Goal: Task Accomplishment & Management: Use online tool/utility

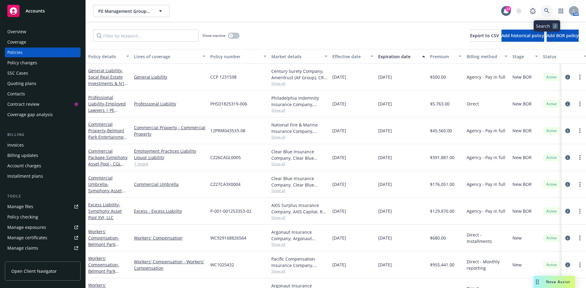
click at [545, 11] on icon at bounding box center [546, 10] width 5 height 5
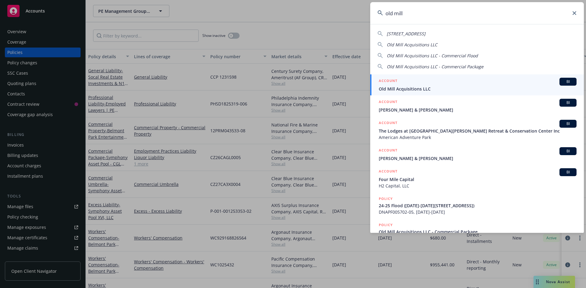
type input "old mill"
click at [436, 90] on span "Old Mill Acquisitions LLC" at bounding box center [478, 89] width 198 height 6
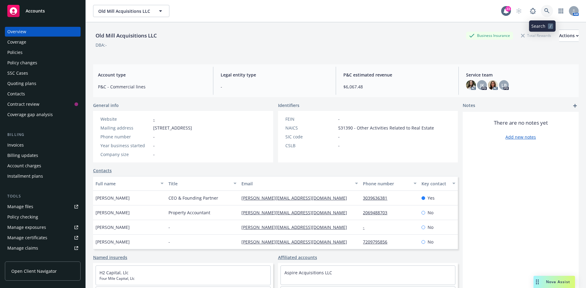
click at [544, 11] on icon at bounding box center [546, 10] width 5 height 5
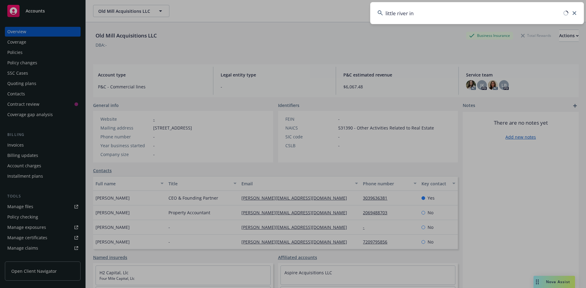
type input "little river inn"
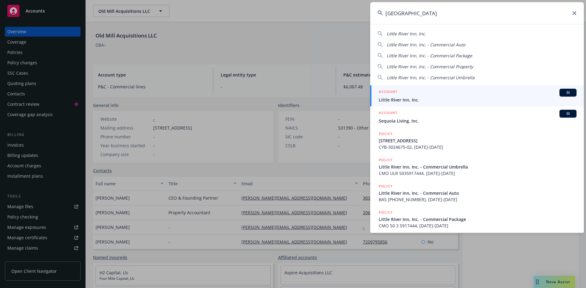
click at [425, 93] on div "ACCOUNT BI" at bounding box center [478, 93] width 198 height 8
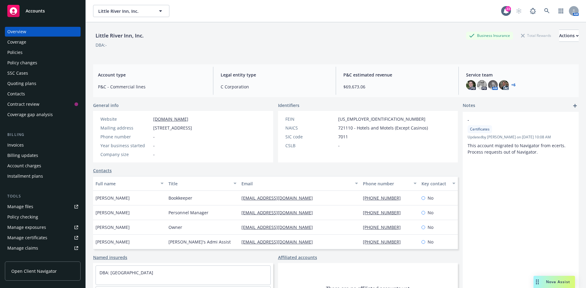
click at [24, 83] on div "Quoting plans" at bounding box center [21, 84] width 29 height 10
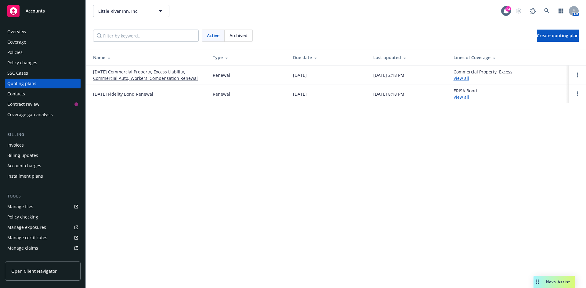
click at [121, 75] on link "[DATE] Commercial Property, Excess Liability, Commercial Auto, Workers' Compens…" at bounding box center [148, 75] width 110 height 13
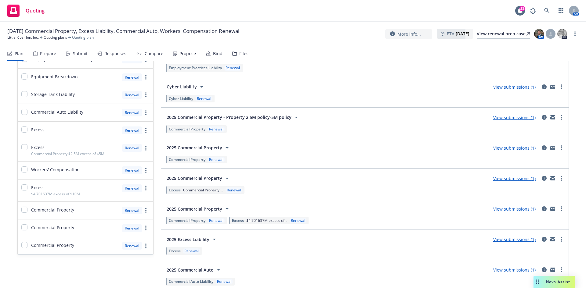
scroll to position [213, 0]
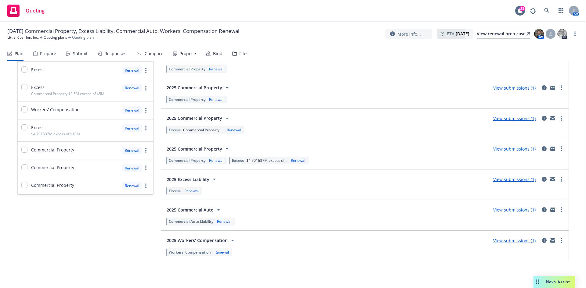
click at [515, 241] on link "View submissions (1)" at bounding box center [514, 241] width 42 height 6
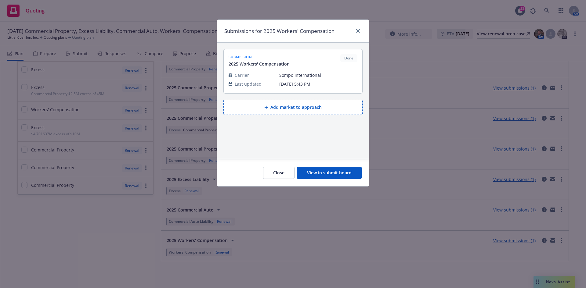
click at [324, 174] on button "View in submit board" at bounding box center [329, 173] width 65 height 12
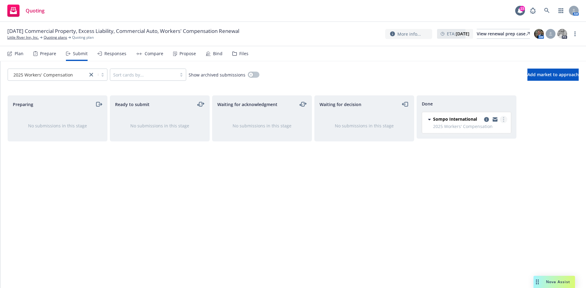
click at [505, 120] on link "more" at bounding box center [503, 119] width 7 height 7
click at [414, 172] on div "Waiting for decision No submissions in this stage" at bounding box center [364, 186] width 100 height 180
click at [112, 54] on div "Responses" at bounding box center [115, 53] width 22 height 5
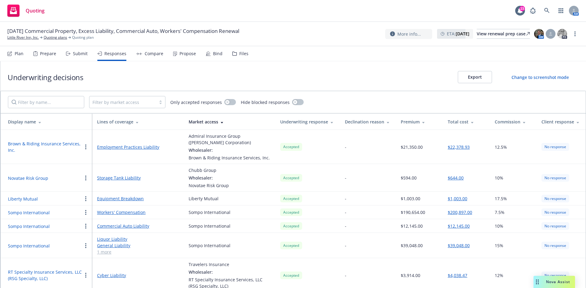
click at [460, 214] on button "$200,897.00" at bounding box center [460, 212] width 24 height 6
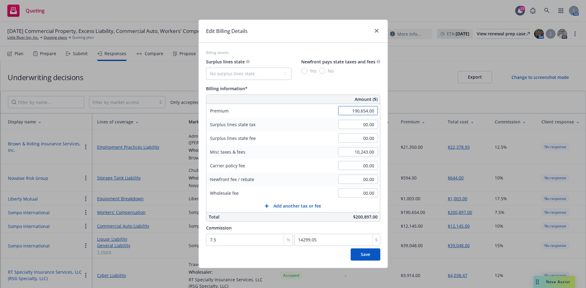
click at [349, 113] on input "190,654.00" at bounding box center [358, 110] width 40 height 9
type input "181,808.00"
type input "13635.6"
click at [350, 126] on input "00.00" at bounding box center [358, 124] width 40 height 9
click at [355, 153] on input "10,243.00" at bounding box center [358, 151] width 40 height 9
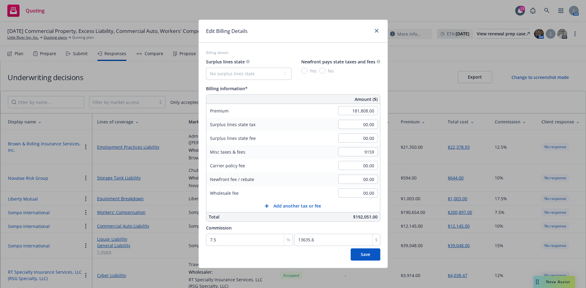
type input "9,159.00"
click at [315, 168] on div "Carrier policy fee 00.00" at bounding box center [293, 166] width 174 height 14
click at [355, 256] on button "Save" at bounding box center [366, 255] width 30 height 12
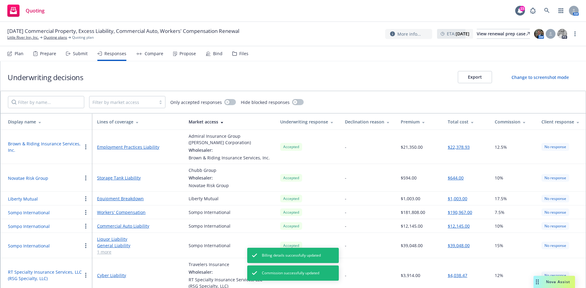
click at [145, 55] on div "Compare" at bounding box center [154, 53] width 19 height 5
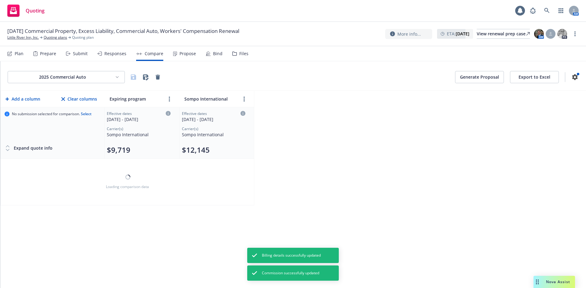
click at [13, 56] on div "Plan" at bounding box center [15, 53] width 16 height 15
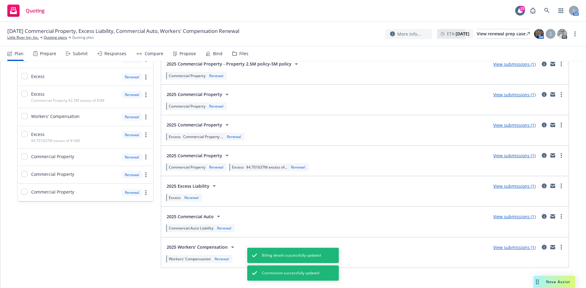
scroll to position [213, 0]
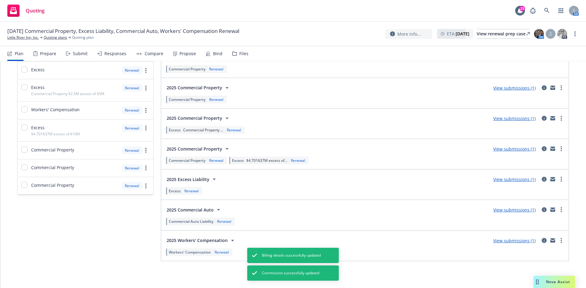
click at [541, 242] on link "circleInformation" at bounding box center [544, 240] width 7 height 7
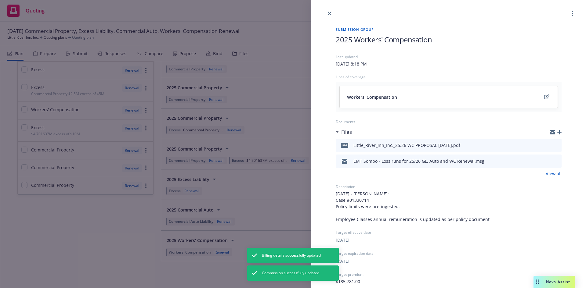
click at [557, 132] on icon "button" at bounding box center [559, 132] width 4 height 4
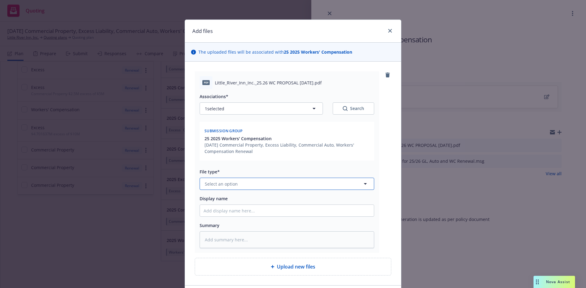
click at [242, 181] on button "Select an option" at bounding box center [287, 184] width 175 height 12
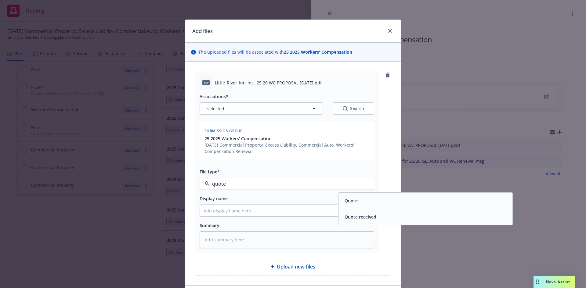
type input "quote"
click at [364, 201] on div "Quote" at bounding box center [425, 201] width 167 height 9
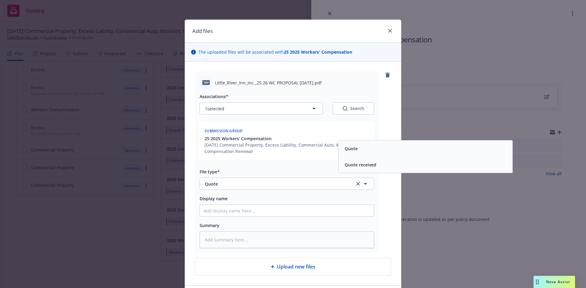
click at [210, 218] on div "Associations* 1 selected Search Submission group 25 2025 Workers' Compensation …" at bounding box center [287, 168] width 175 height 159
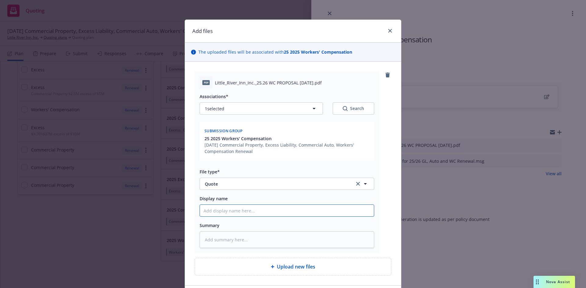
click at [215, 215] on input "Display name" at bounding box center [287, 211] width 174 height 12
type textarea "x"
type input "2"
type textarea "x"
type input "25"
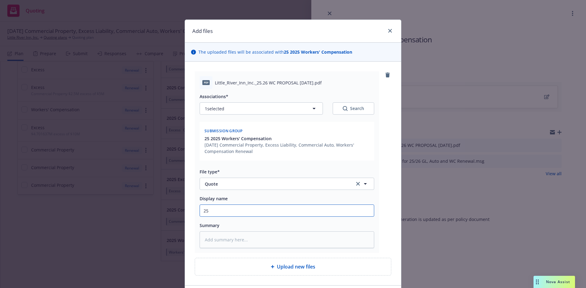
type textarea "x"
type input "25/"
type textarea "x"
type input "25/2"
type textarea "x"
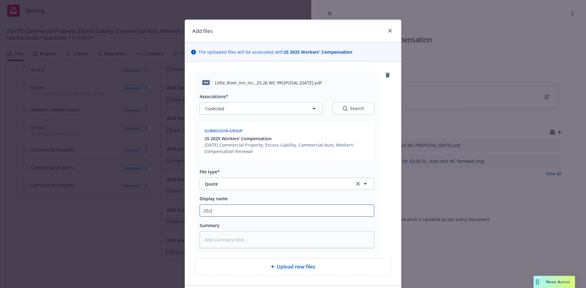
type input "25/26"
type textarea "x"
type input "25/26"
type textarea "x"
type input "25/26 S"
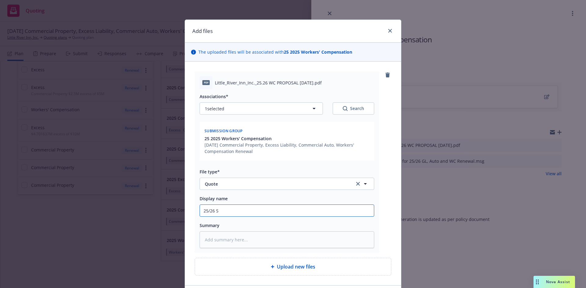
type textarea "x"
type input "25/26 So"
type textarea "x"
type input "25/26 Som"
type textarea "x"
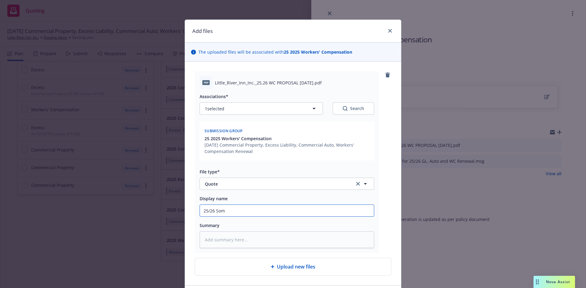
type input "25/26 Somp"
type textarea "x"
type input "25/26 Sompo"
type textarea "x"
type input "25/26 Sompo"
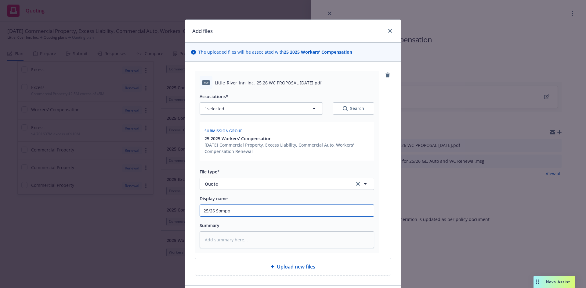
type textarea "x"
type input "25/26 Sompo R"
type textarea "x"
type input "25/26 Sompo RE"
type textarea "x"
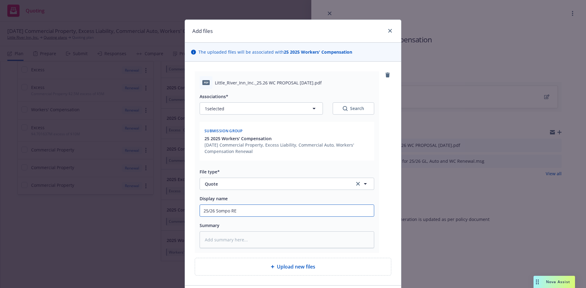
type input "25/26 Sompo REV"
type textarea "x"
type input "25/26 Sompo REVI"
type textarea "x"
type input "25/26 Sompo [PERSON_NAME]"
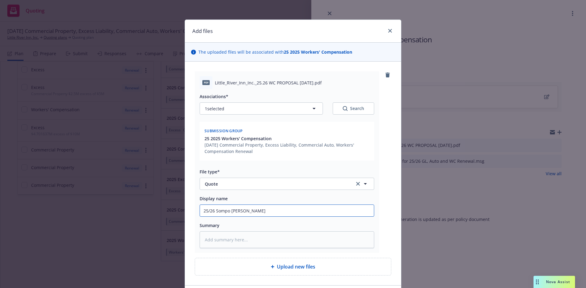
type textarea "x"
type input "25/26 Sompo REVISE"
type textarea "x"
type input "25/26 Sompo REVISED"
type textarea "x"
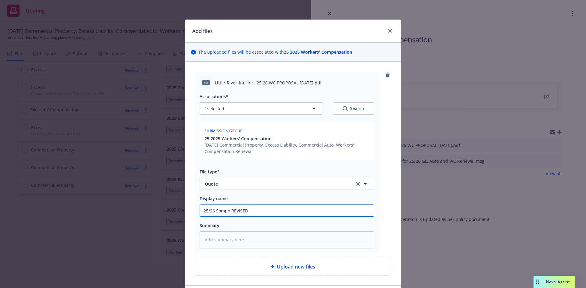
type input "25/26 Sompo REVISED"
type textarea "x"
type input "25/26 Sompo REVISED W"
type textarea "x"
type input "25/26 Sompo REVISED Wo"
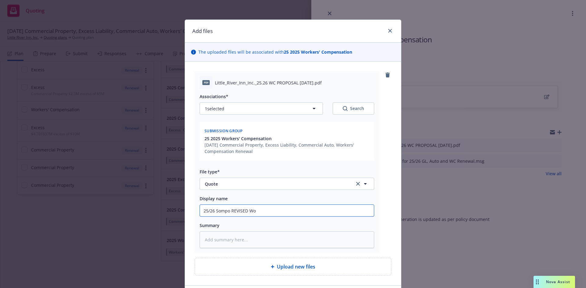
type textarea "x"
type input "25/26 Sompo REVISED Wor"
type textarea "x"
type input "25/26 Sompo REVISED Work"
type textarea "x"
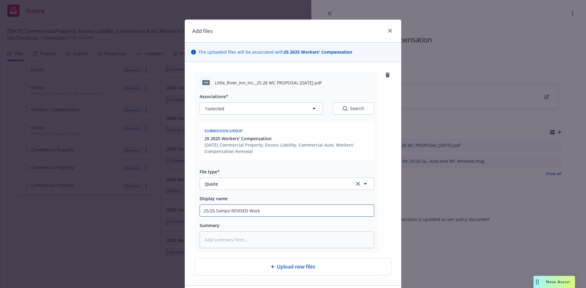
type input "25/26 Sompo REVISED Work"
type textarea "x"
type input "25/26 Sompo REVISED Work C"
type textarea "x"
type input "25/26 Sompo REVISED Work Co"
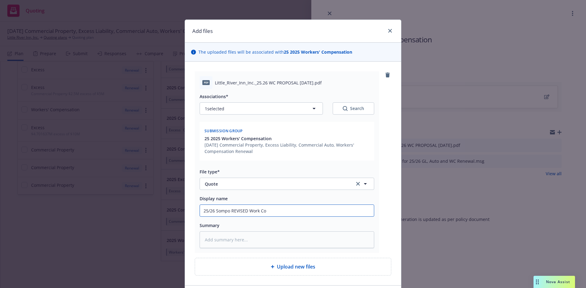
type textarea "x"
type input "25/26 Sompo REVISED Work Com"
type textarea "x"
type input "25/26 Sompo REVISED Work Comp"
type textarea "x"
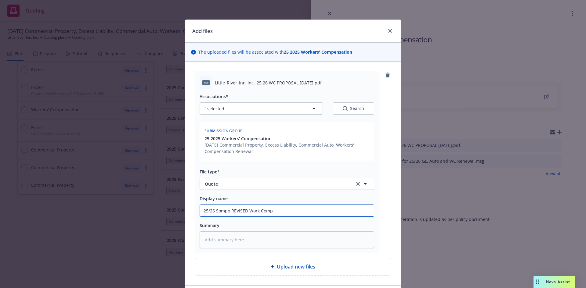
type input "25/26 Sompo REVISED Work Comp"
type textarea "x"
type input "25/26 Sompo REVISED Work Comp Qu"
type textarea "x"
type input "25/26 Sompo REVISED Work Comp Quot"
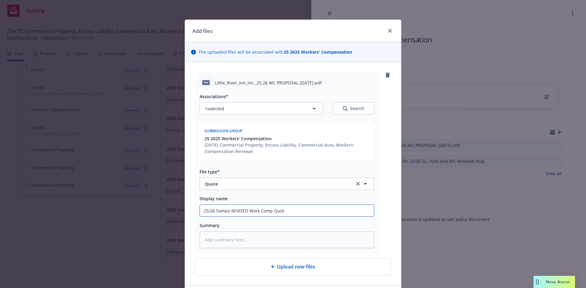
type textarea "x"
drag, startPoint x: 332, startPoint y: 212, endPoint x: 114, endPoint y: 236, distance: 219.9
click at [114, 237] on div "Add files The uploaded files will be associated with 25 2025 Workers' Compensat…" at bounding box center [293, 144] width 586 height 288
type input "25/26 Sompo REVISED Work Comp Quote"
click at [232, 239] on textarea at bounding box center [287, 240] width 175 height 17
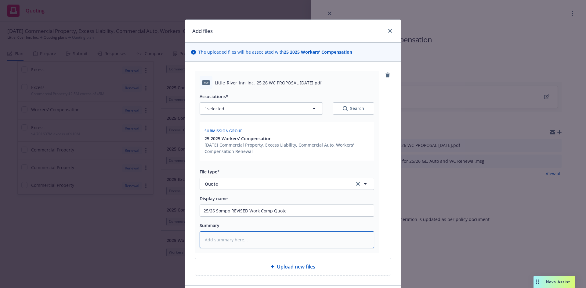
paste textarea "25/26 Sompo REVISED Work Comp Quote"
type textarea "x"
type textarea "25/26 Sompo REVISED Work Comp Quote"
type textarea "x"
type textarea "25/26 Sompo REVISED Work Comp Quote"
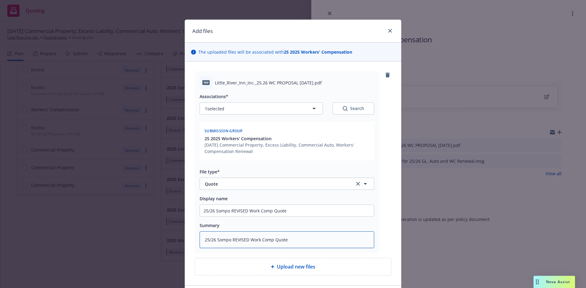
type textarea "x"
type textarea "25/26 Sompo REVISED Work Comp Quote 9"
type textarea "x"
type textarea "25/26 Sompo REVISED Work Comp Quote 9W"
type textarea "x"
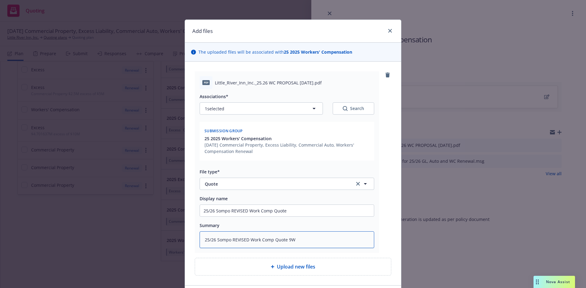
type textarea "25/26 Sompo REVISED Work Comp Quote 9Wi"
type textarea "x"
type textarea "25/26 Sompo REVISED Work Comp Quote 9Wit"
type textarea "x"
type textarea "25/26 Sompo REVISED Work Comp Quote 9With"
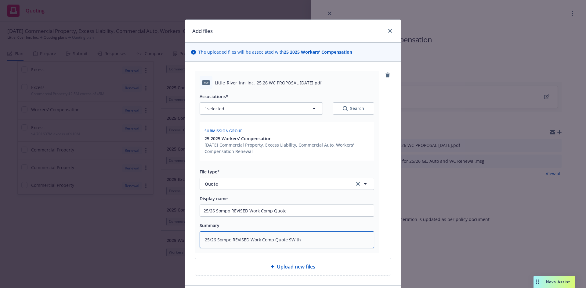
type textarea "x"
type textarea "25/26 Sompo REVISED Work Comp Quote 9With"
type textarea "x"
type textarea "25/26 Sompo REVISED Work Comp Quote 9With c"
type textarea "x"
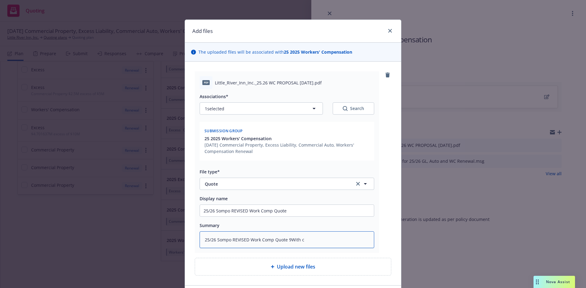
type textarea "25/26 Sompo REVISED Work Comp Quote 9With co"
type textarea "x"
type textarea "25/26 Sompo REVISED Work Comp Quote 9With cor"
type textarea "x"
type textarea "25/26 Sompo REVISED Work Comp Quote 9With corr"
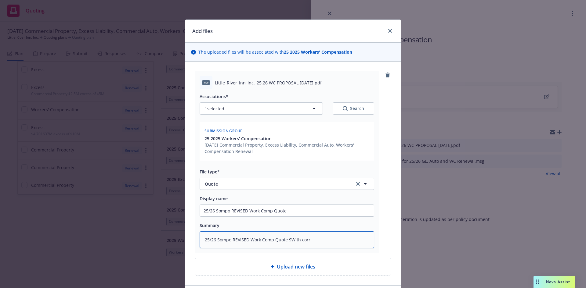
type textarea "x"
type textarea "25/26 Sompo REVISED Work Comp Quote 9With corre"
type textarea "x"
type textarea "25/26 Sompo REVISED Work Comp Quote 9With correc"
type textarea "x"
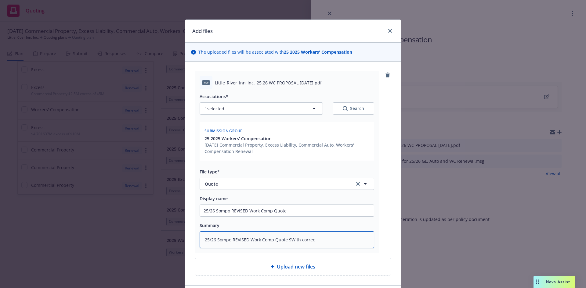
type textarea "25/26 Sompo REVISED Work Comp Quote 9With correct"
type textarea "x"
type textarea "25/26 Sompo REVISED Work Comp Quote 9With correcte"
type textarea "x"
type textarea "25/26 Sompo REVISED Work Comp Quote 9With corrected"
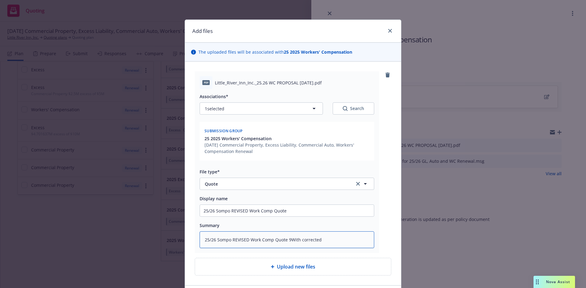
type textarea "x"
type textarea "25/26 Sompo REVISED Work Comp Quote 9With corrected"
type textarea "x"
type textarea "25/26 Sompo REVISED Work Comp Quote 9With corrected p"
type textarea "x"
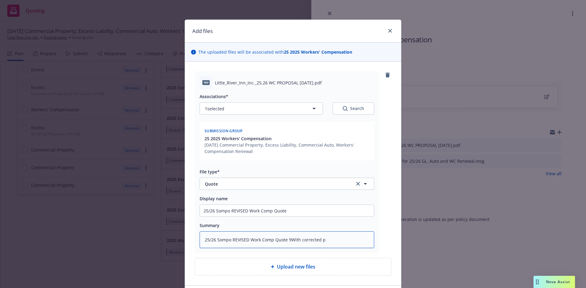
type textarea "25/26 Sompo REVISED Work Comp Quote 9With corrected pa"
type textarea "x"
type textarea "25/26 Sompo REVISED Work Comp Quote 9With corrected pay"
type textarea "x"
type textarea "25/26 Sompo REVISED Work Comp Quote 9With corrected payr"
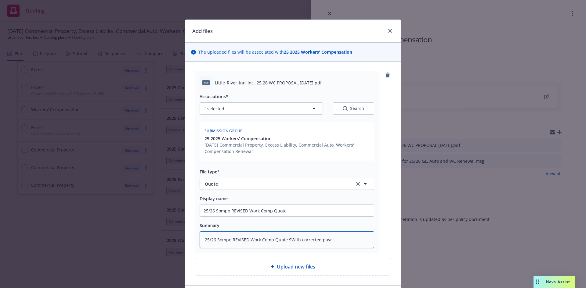
type textarea "x"
type textarea "25/26 Sompo REVISED Work Comp Quote 9With corrected payro"
type textarea "x"
type textarea "25/26 Sompo REVISED Work Comp Quote 9With corrected payrol"
type textarea "x"
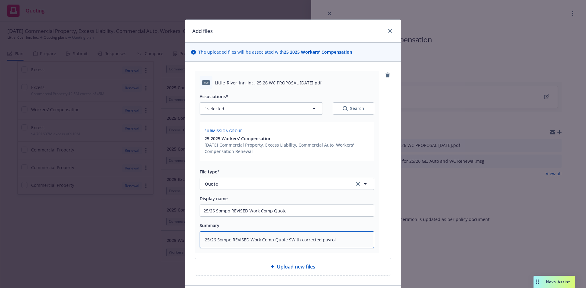
type textarea "25/26 Sompo REVISED Work Comp Quote 9With corrected payroll"
type textarea "x"
type textarea "25/26 Sompo REVISED Work Comp Quote 9With corrected payrolls"
type textarea "x"
type textarea "25/26 Sompo REVISED Work Comp Quote 9With corrected payrolls_"
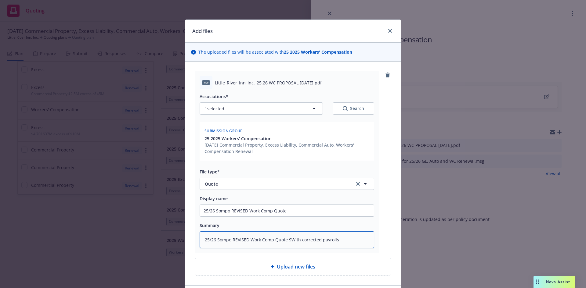
type textarea "x"
type textarea "25/26 Sompo REVISED Work Comp Quote 9With corrected payrolls"
type textarea "x"
type textarea "25/26 Sompo REVISED Work Comp Quote 9With corrected payrolls)"
click at [286, 240] on textarea "25/26 Sompo REVISED Work Comp Quote 9With corrected payrolls)" at bounding box center [287, 240] width 175 height 17
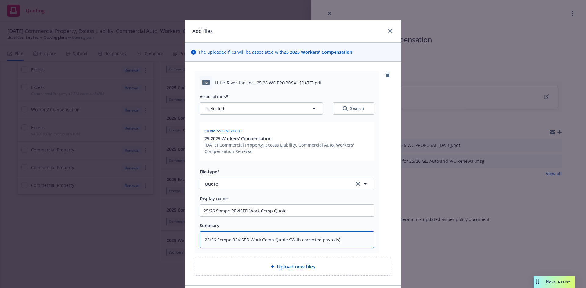
type textarea "x"
type textarea "25/26 Sompo REVISED Work Comp Quote With corrected payrolls)"
type textarea "x"
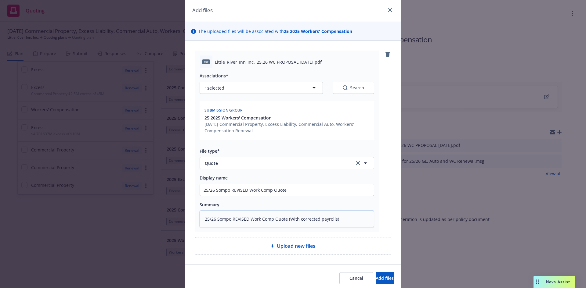
scroll to position [44, 0]
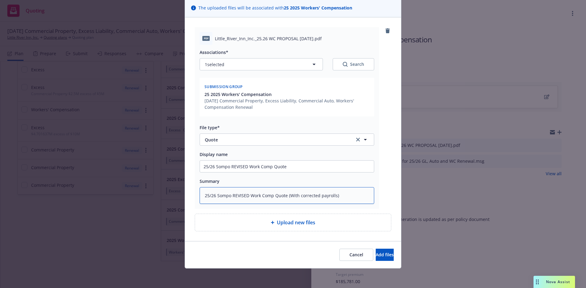
type textarea "25/26 Sompo REVISED Work Comp Quote (With corrected payrolls)"
type textarea "x"
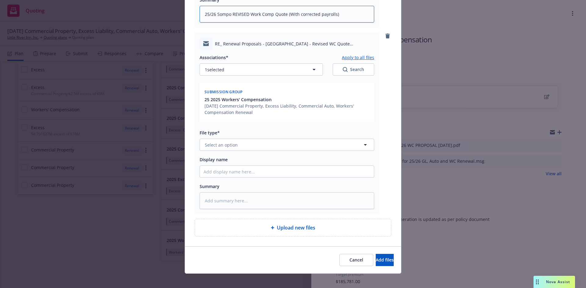
scroll to position [227, 0]
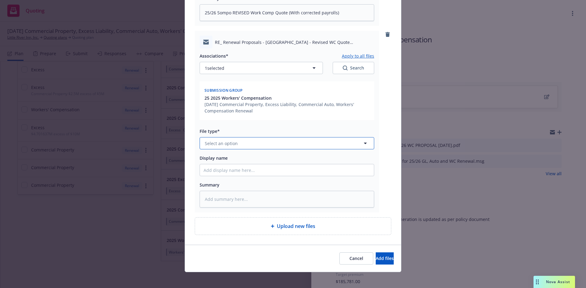
click at [259, 141] on button "Select an option" at bounding box center [287, 143] width 175 height 12
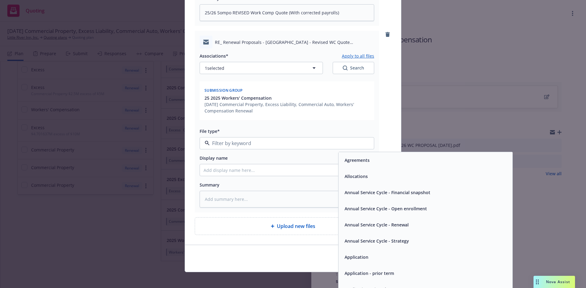
type input "w"
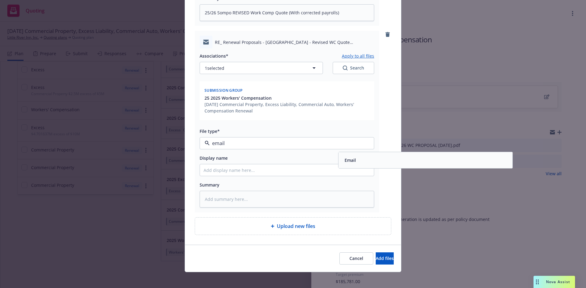
type input "email"
click at [350, 158] on div "Associations* Apply to all files 1 selected Search Submission group 25 2025 Wor…" at bounding box center [287, 128] width 175 height 159
click at [351, 159] on span "Email" at bounding box center [350, 160] width 11 height 6
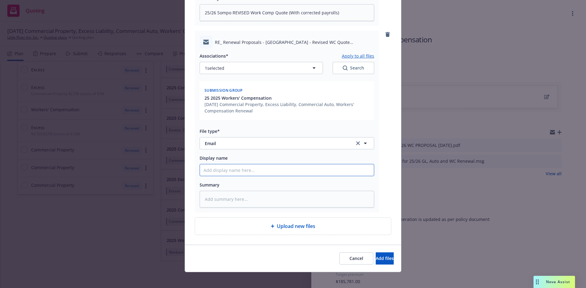
click at [279, 175] on input "Display name" at bounding box center [287, 171] width 174 height 12
type textarea "x"
type input "2"
type textarea "x"
type input "25"
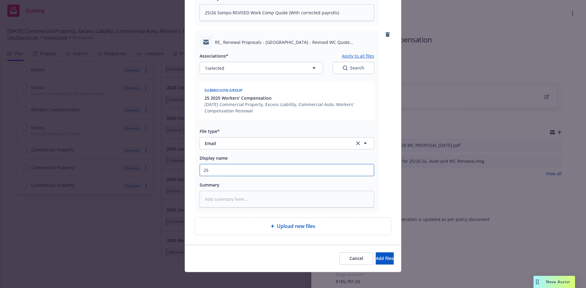
type textarea "x"
type input "25/"
type textarea "x"
type input "25/2"
type textarea "x"
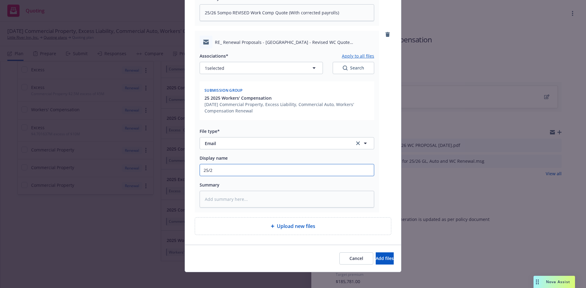
type input "25/26"
type textarea "x"
type input "25/26"
type textarea "x"
type input "25/26 R"
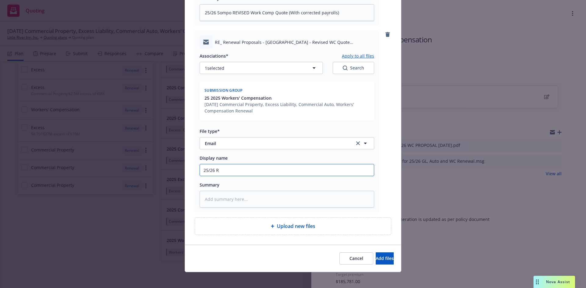
type textarea "x"
type input "25/26 Re"
type textarea "x"
type input "25/26 Rev"
type textarea "x"
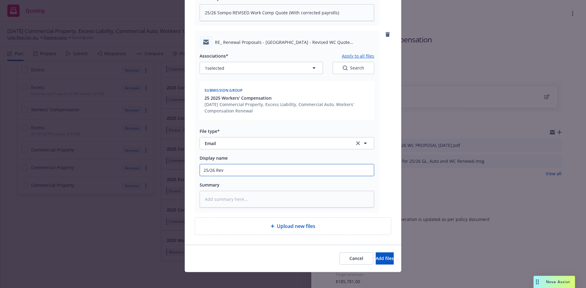
type input "25/26 Revi"
type textarea "x"
type input "25/26 [PERSON_NAME]"
type textarea "x"
type input "25/26 Revise"
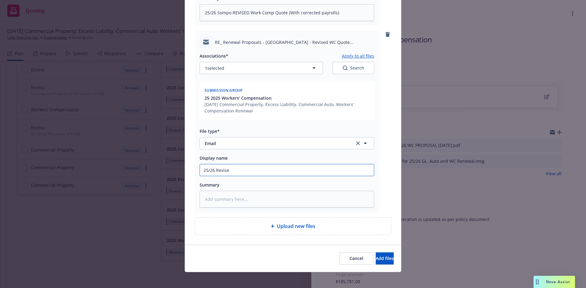
type textarea "x"
type input "25/26 Revised"
type textarea "x"
type input "25/26 Revised"
type textarea "x"
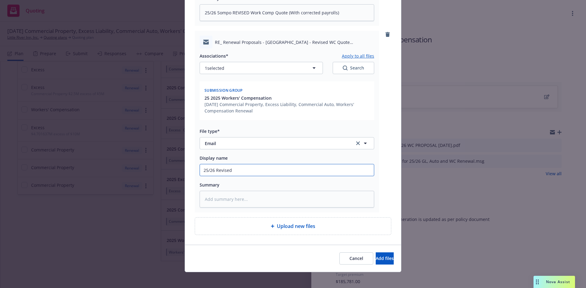
type input "25/26 Revised S"
type textarea "x"
type input "25/26 Revised Sm"
type textarea "x"
type input "25/26 Revised S"
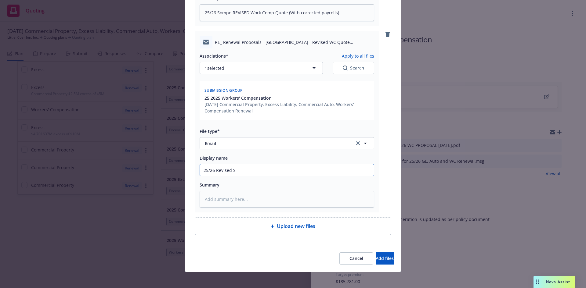
type textarea "x"
type input "25/26 Revised So"
type textarea "x"
type input "25/26 Revised Som"
type textarea "x"
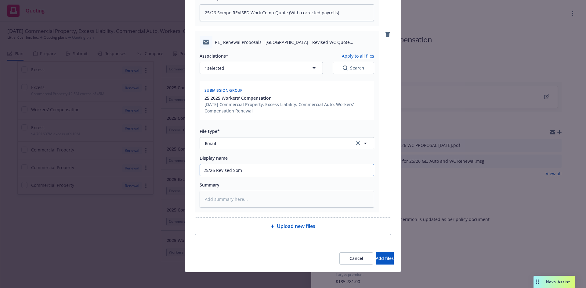
type input "25/26 Revised Somp"
type textarea "x"
type input "25/26 Revised Sompo"
type textarea "x"
type input "25/26 Revised Sompo"
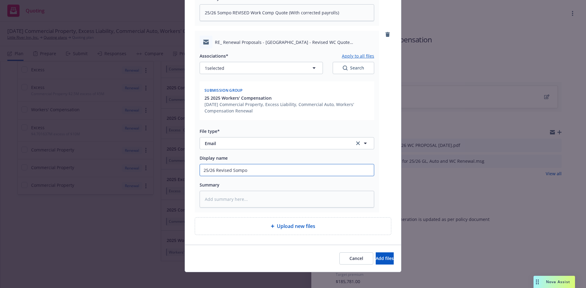
type textarea "x"
type input "25/26 Revised Sompo W"
type textarea "x"
type input "25/26 Revised Sompo WC"
type textarea "x"
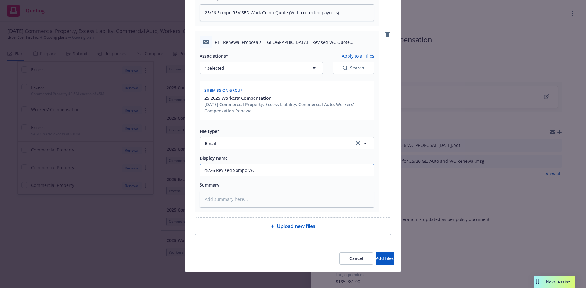
type input "25/26 Revised Sompo WC"
type textarea "x"
type input "25/26 Revised Sompo WC Q"
type textarea "x"
type input "25/26 Revised Sompo [PERSON_NAME]"
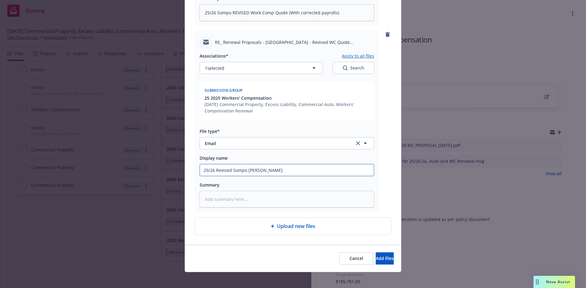
type textarea "x"
type input "25/26 Revised Sompo WC Quo"
type textarea "x"
type input "25/26 Revised Sompo WC Quot"
type textarea "x"
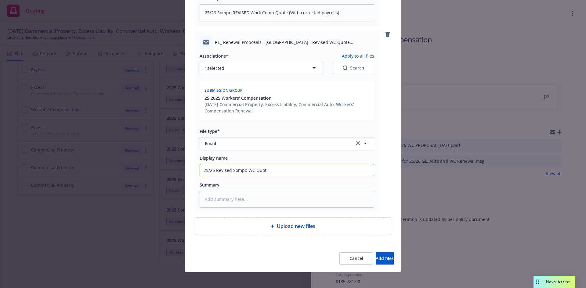
type input "25/26 Revised Sompo WC Quote"
type textarea "x"
type input "25/26 Revised Sompo WC Quote"
click at [201, 171] on input "25/26 Revised Sompo WC Quote" at bounding box center [287, 171] width 174 height 12
type textarea "x"
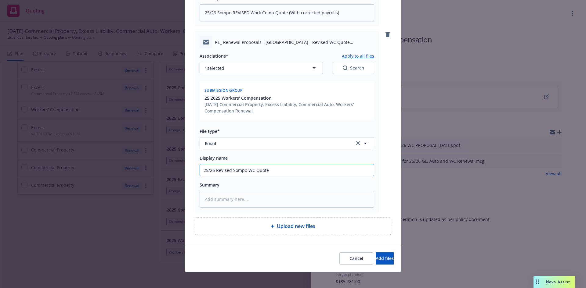
type input "E25/26 Revised Sompo WC Quote"
type textarea "x"
drag, startPoint x: 219, startPoint y: 180, endPoint x: 139, endPoint y: 183, distance: 80.9
click at [139, 183] on div "Add files The uploaded files will be associated with 25 2025 Workers' Compensat…" at bounding box center [293, 144] width 586 height 288
click at [270, 197] on textarea at bounding box center [287, 199] width 175 height 17
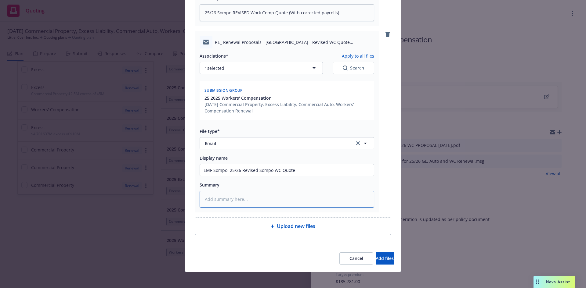
paste textarea "EMF Sompo: 25/26 Revised Sompo WC Quote"
click at [376, 256] on span "Add files" at bounding box center [385, 259] width 18 height 6
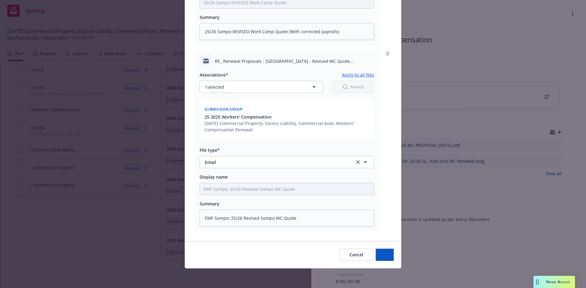
scroll to position [208, 0]
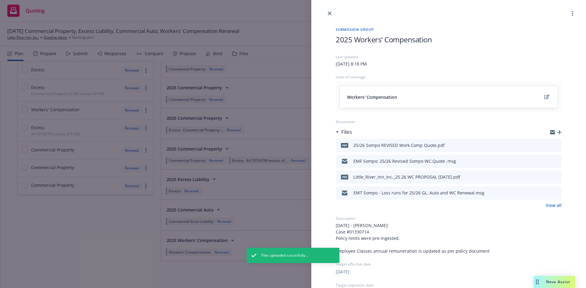
click at [121, 251] on div "Submission group 2025 Workers' Compensation Last updated [DATE] 8:18 PM Lines o…" at bounding box center [293, 144] width 586 height 288
